Goal: Check status: Check status

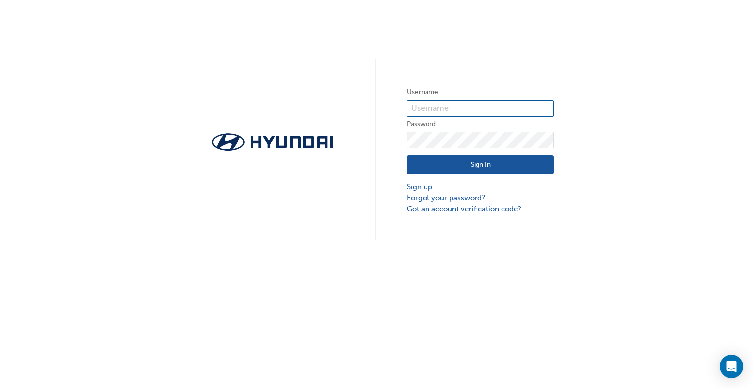
type input "33774"
click at [508, 164] on button "Sign In" at bounding box center [480, 164] width 147 height 19
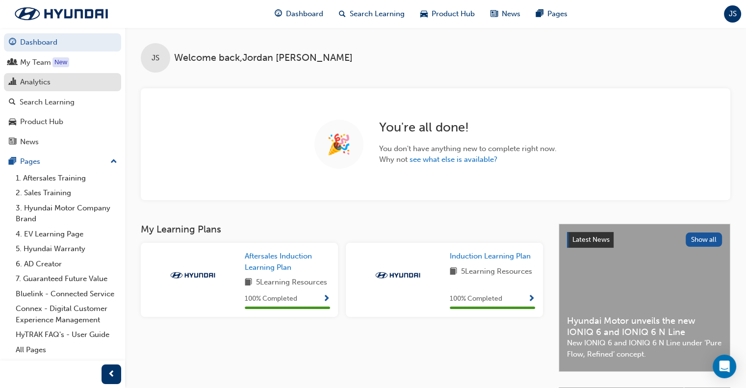
click at [52, 84] on div "Analytics" at bounding box center [62, 82] width 107 height 12
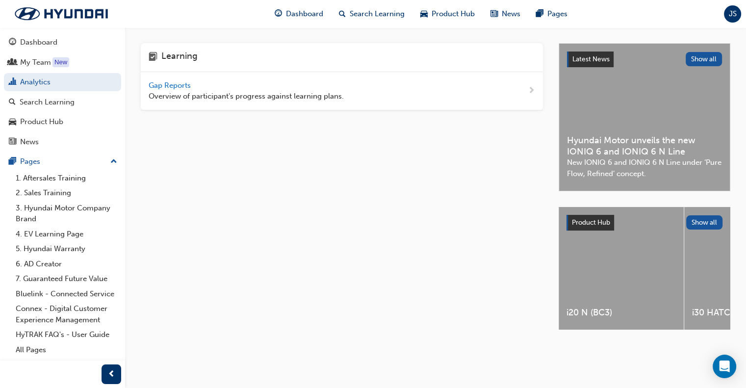
click at [167, 86] on span "Gap Reports" at bounding box center [171, 85] width 44 height 9
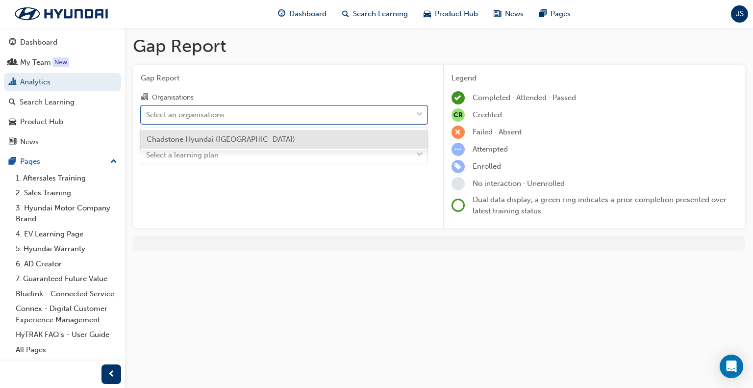
click at [234, 117] on div "Select an organisations" at bounding box center [276, 114] width 271 height 17
click at [147, 117] on input "Organisations option Chadstone Hyundai ([GEOGRAPHIC_DATA]) focused, 1 of 1. 1 r…" at bounding box center [146, 114] width 1 height 8
click at [235, 137] on span "Chadstone Hyundai ([GEOGRAPHIC_DATA])" at bounding box center [221, 139] width 149 height 9
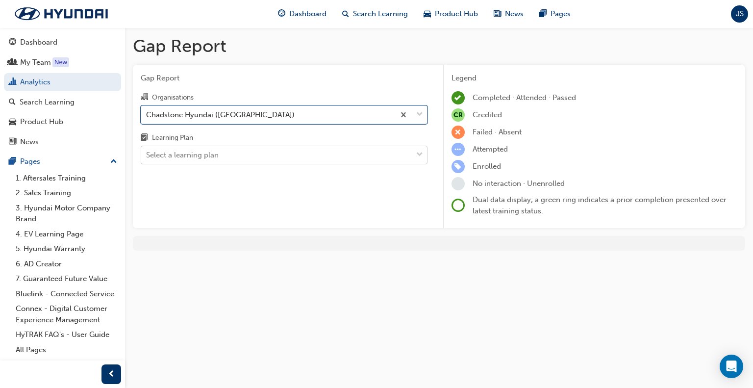
click at [241, 154] on div "Select a learning plan" at bounding box center [276, 155] width 271 height 17
click at [147, 154] on input "Learning Plan Select a learning plan" at bounding box center [146, 155] width 1 height 8
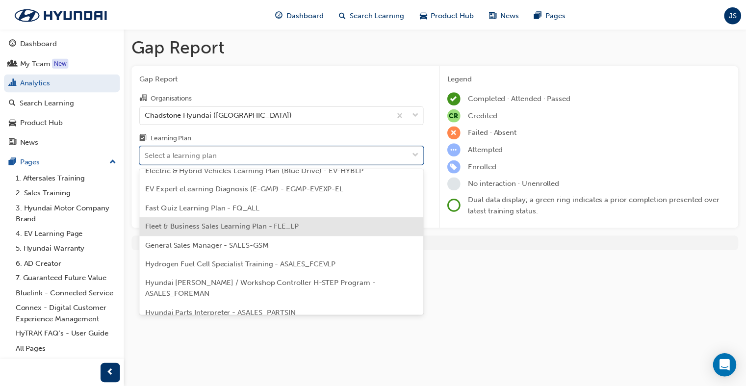
scroll to position [124, 0]
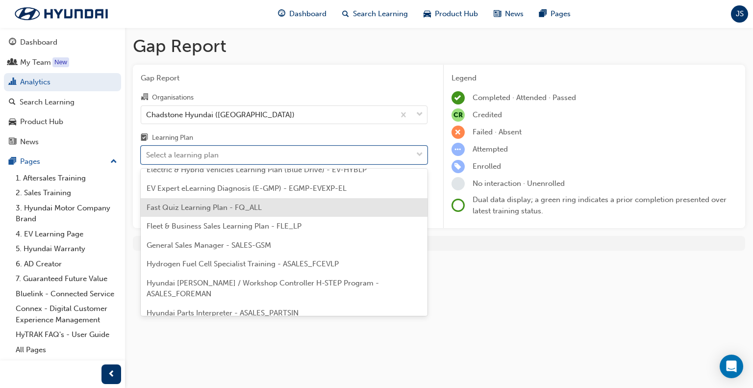
click at [228, 209] on span "Fast Quiz Learning Plan - FQ_ALL" at bounding box center [204, 207] width 115 height 9
